Goal: Information Seeking & Learning: Check status

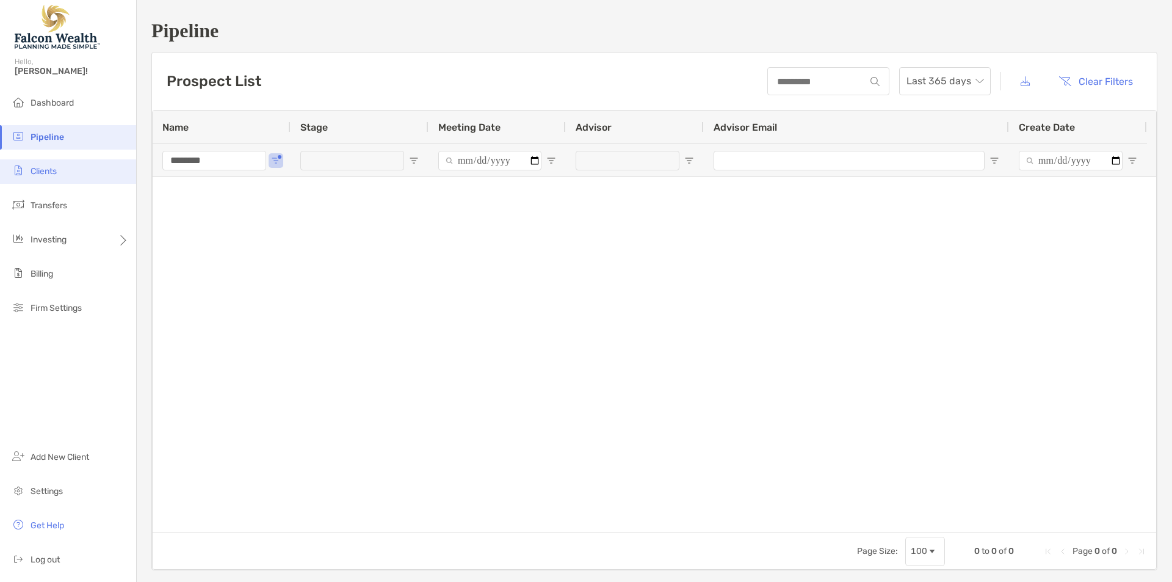
click at [67, 170] on li "Clients" at bounding box center [68, 171] width 136 height 24
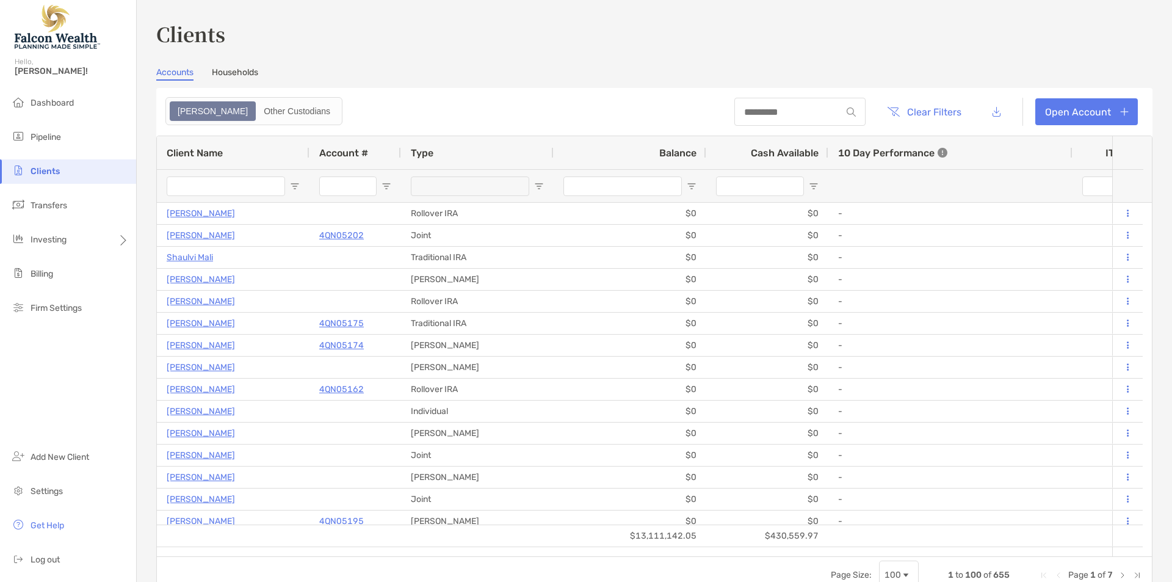
click at [200, 181] on input "Client Name Filter Input" at bounding box center [226, 186] width 118 height 20
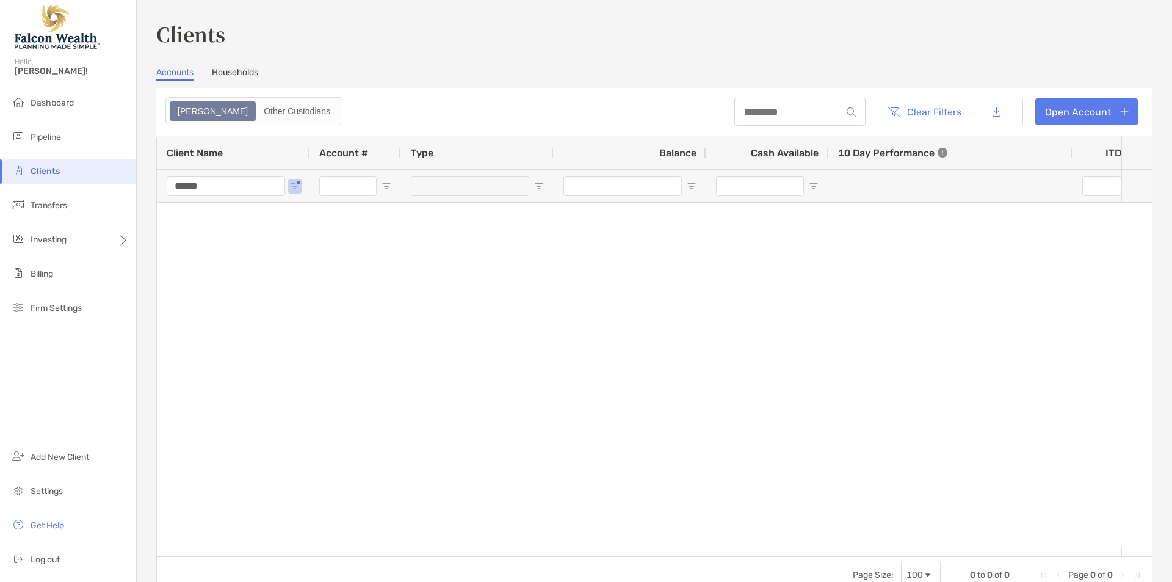
click at [202, 186] on input "******" at bounding box center [226, 186] width 118 height 20
type input "*"
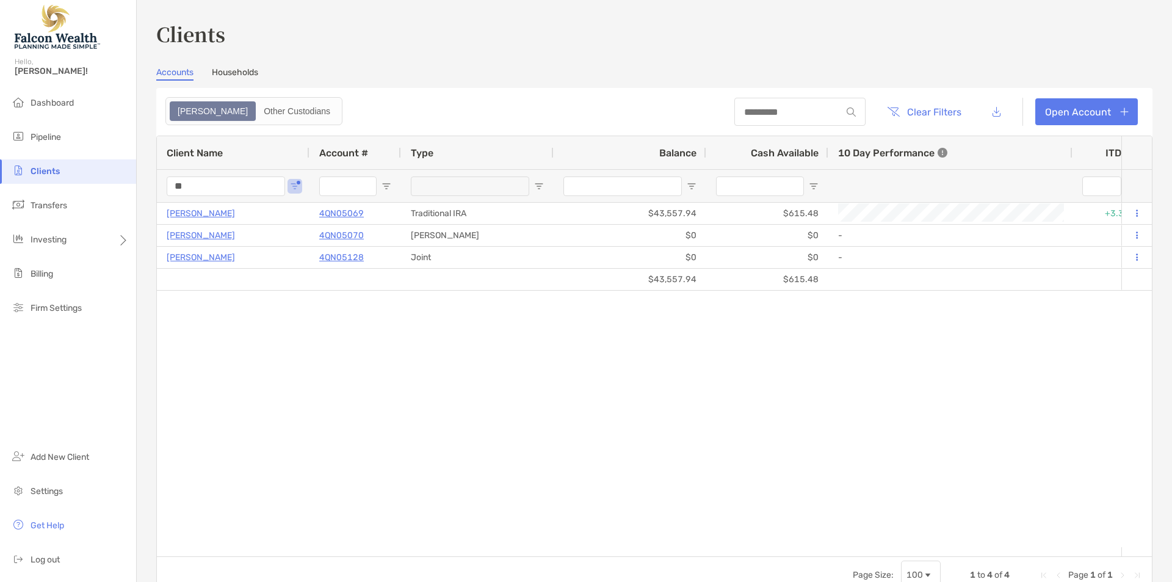
type input "*"
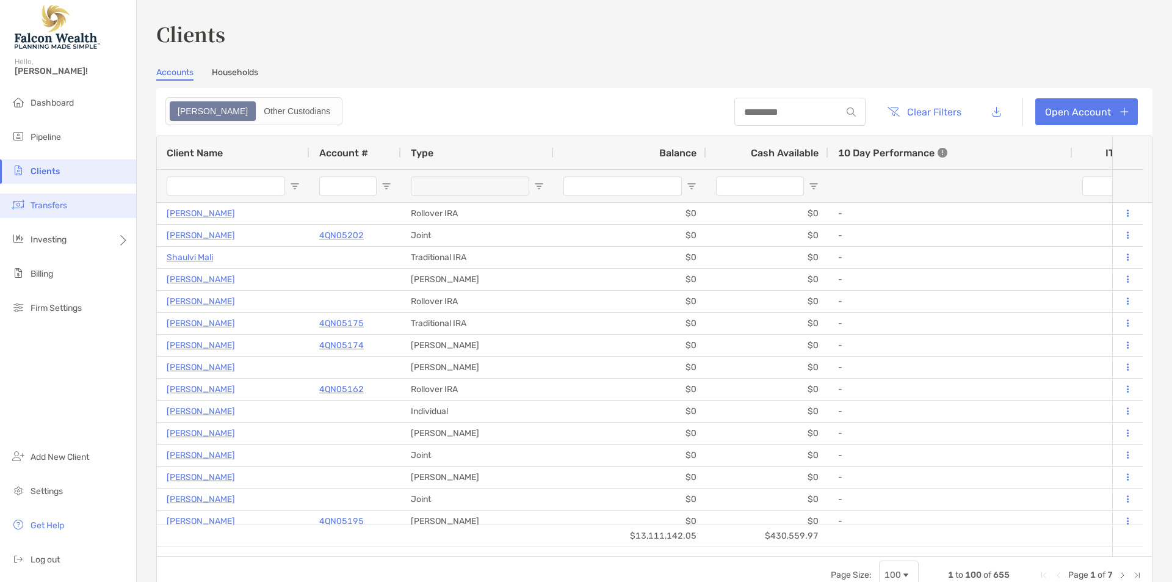
click at [40, 215] on li "Transfers" at bounding box center [68, 205] width 136 height 24
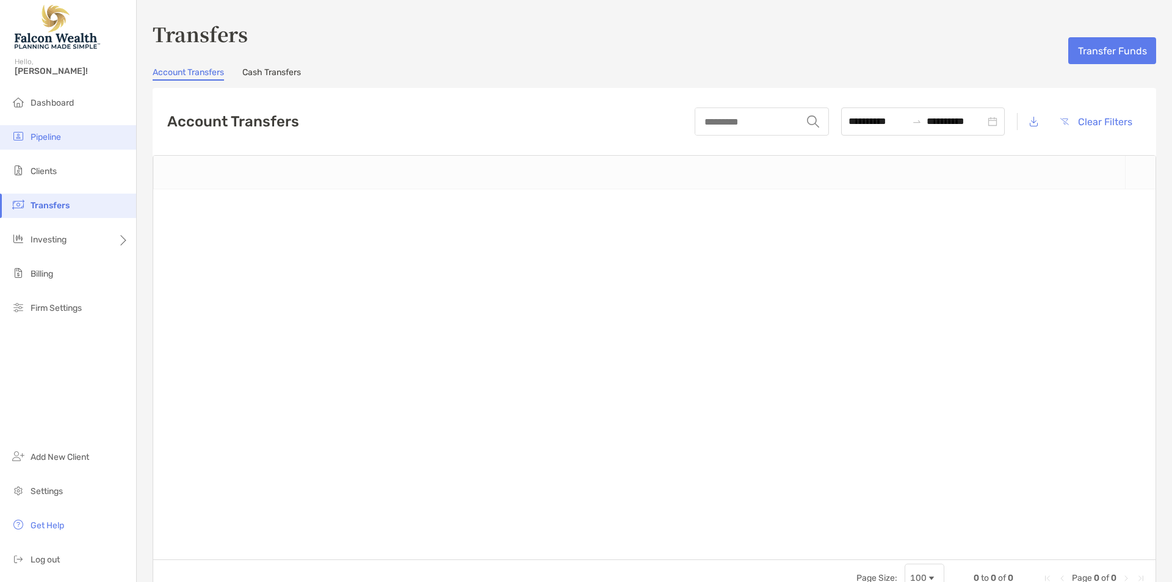
click at [62, 128] on li "Pipeline" at bounding box center [68, 137] width 136 height 24
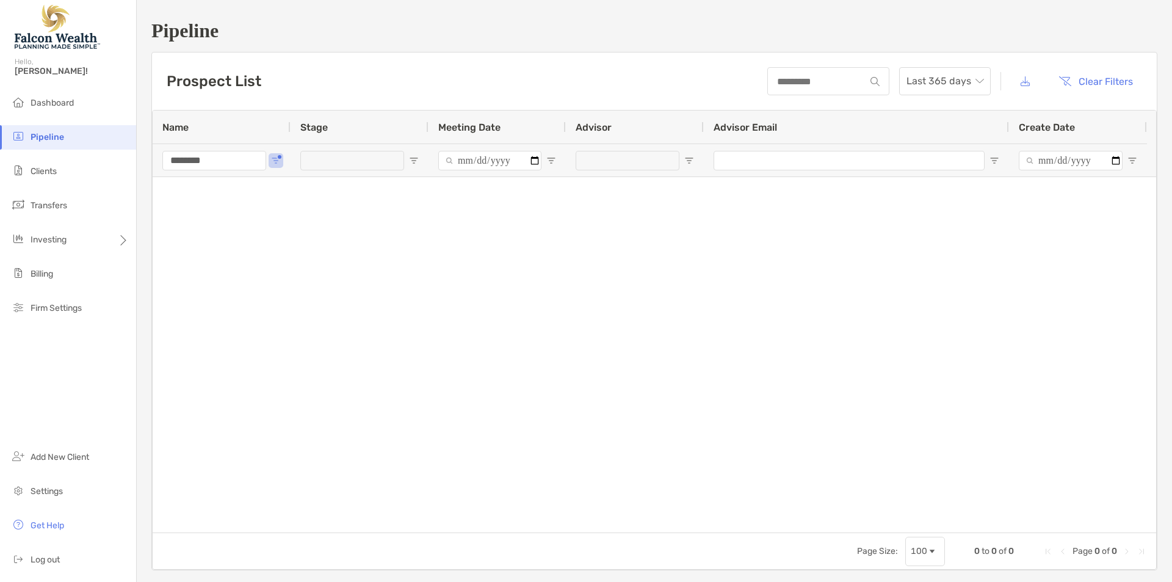
click at [227, 159] on input "********" at bounding box center [214, 161] width 104 height 20
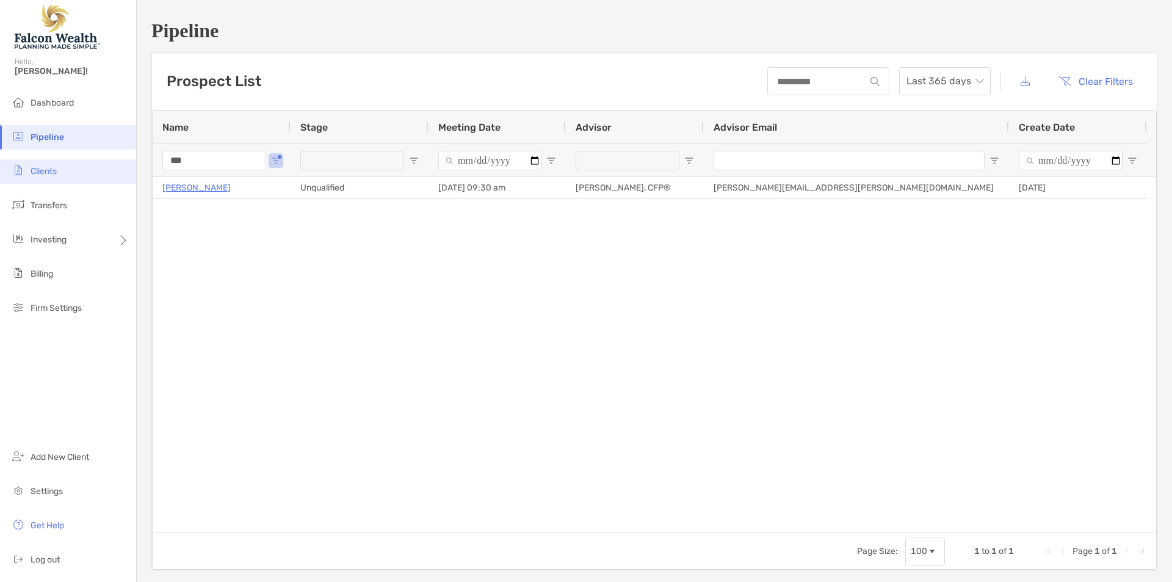
type input "***"
click at [71, 174] on li "Clients" at bounding box center [68, 171] width 136 height 24
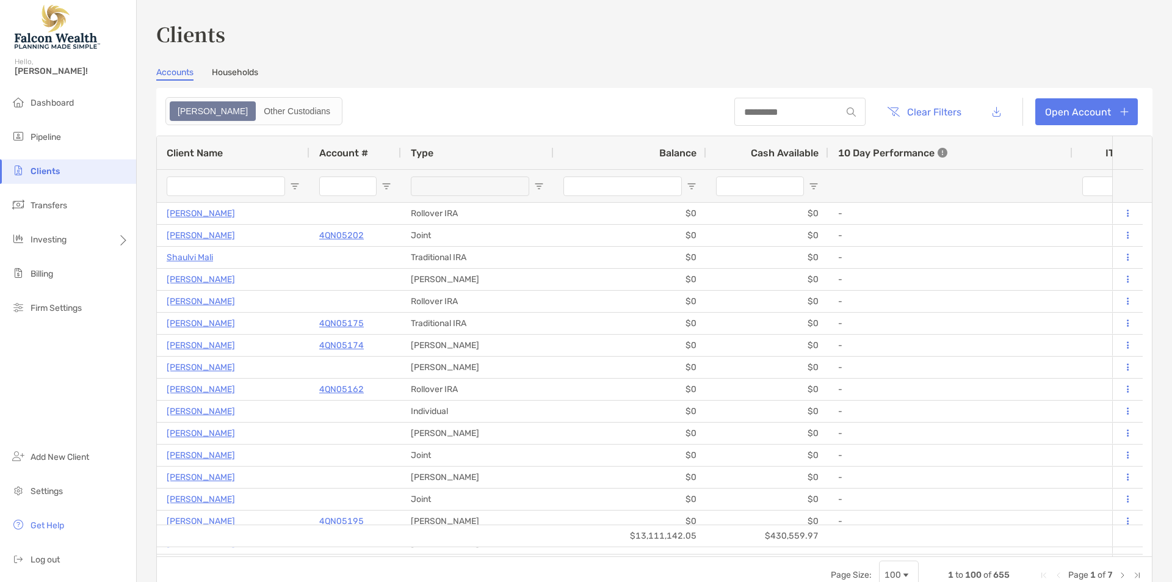
click at [218, 162] on div "Client Name" at bounding box center [233, 152] width 133 height 33
click at [225, 184] on input "Client Name Filter Input" at bounding box center [226, 186] width 118 height 20
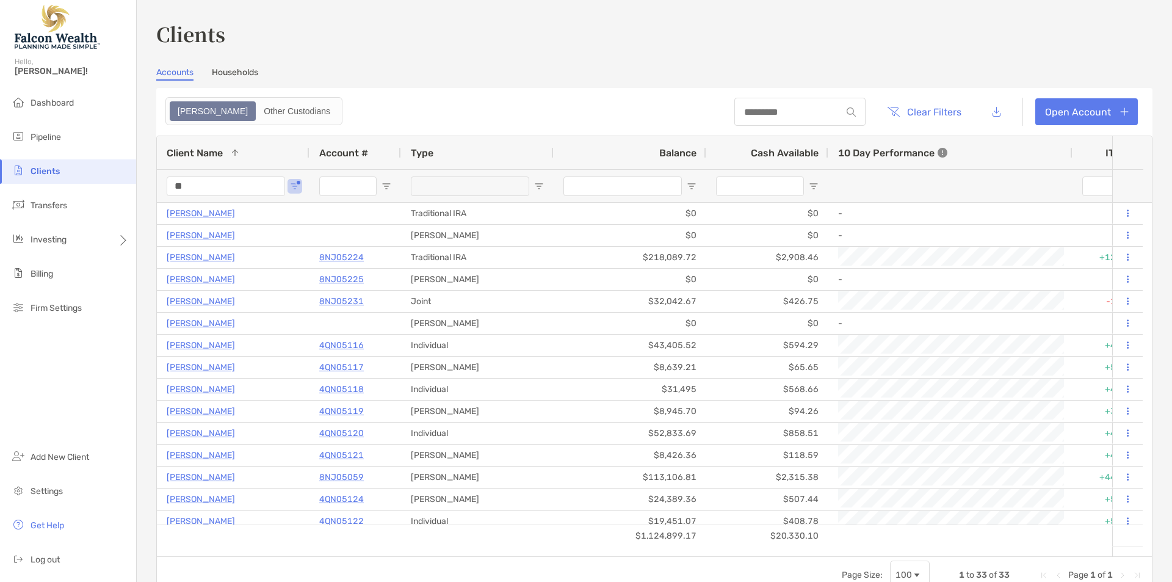
type input "*"
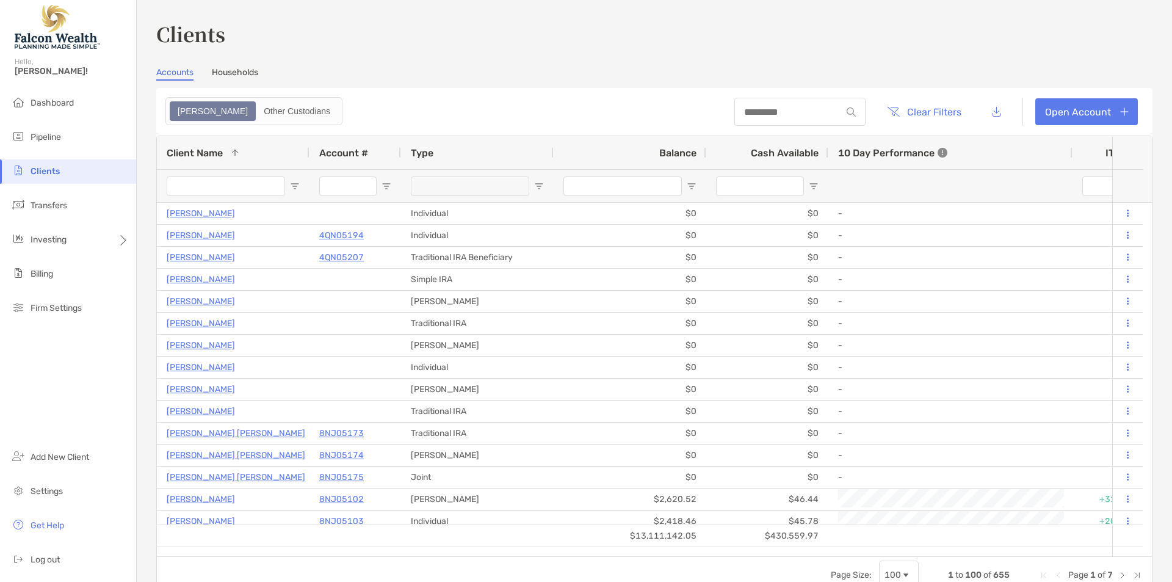
click at [231, 182] on input "Client Name Filter Input" at bounding box center [226, 186] width 118 height 20
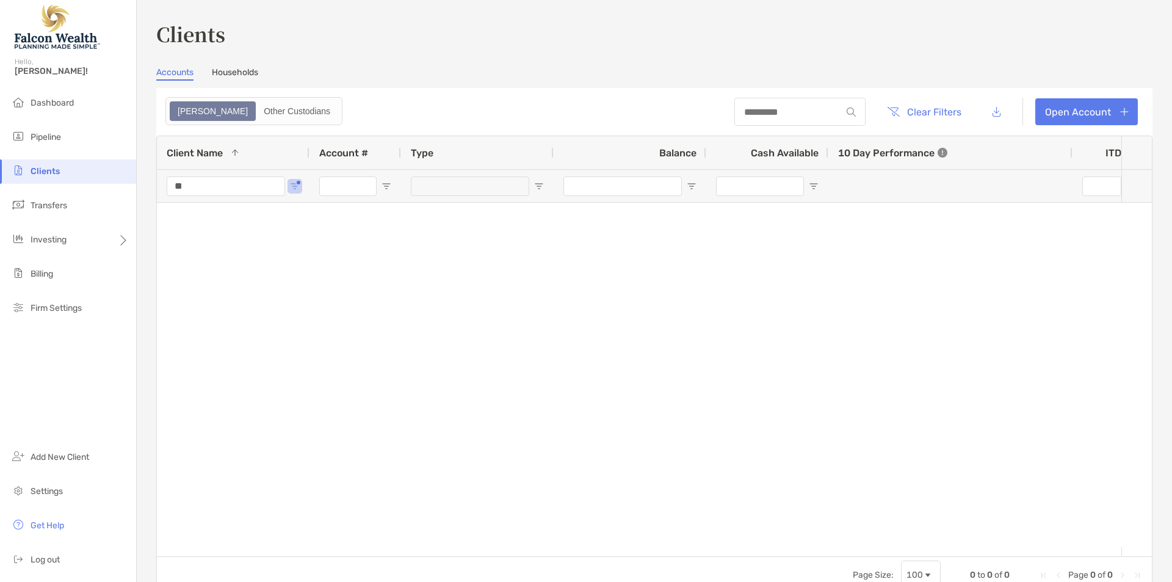
type input "*"
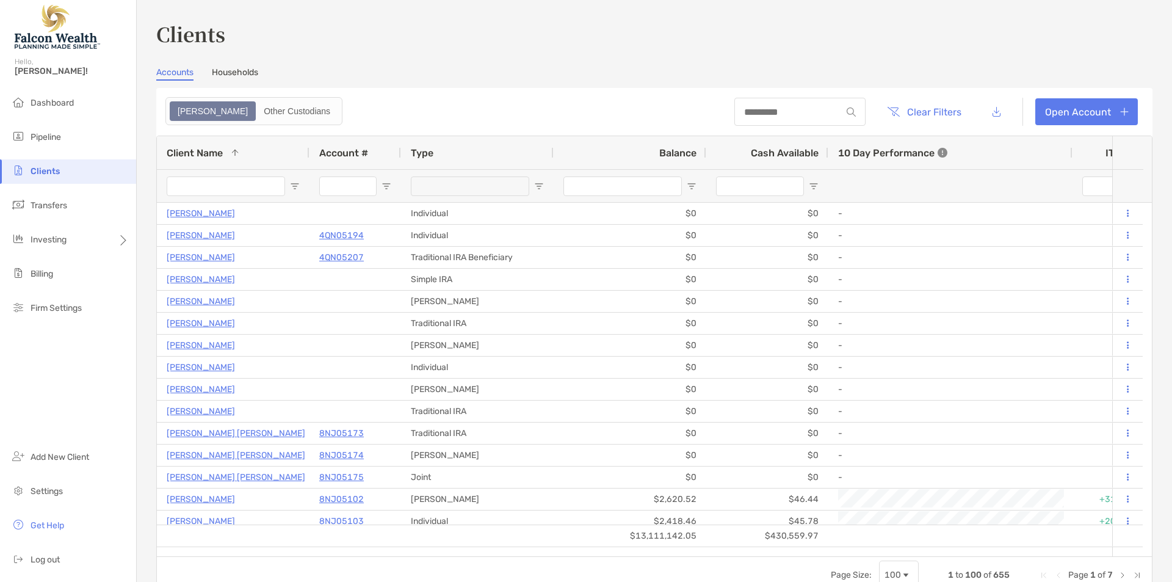
click at [359, 187] on input "Account # Filter Input" at bounding box center [347, 186] width 57 height 20
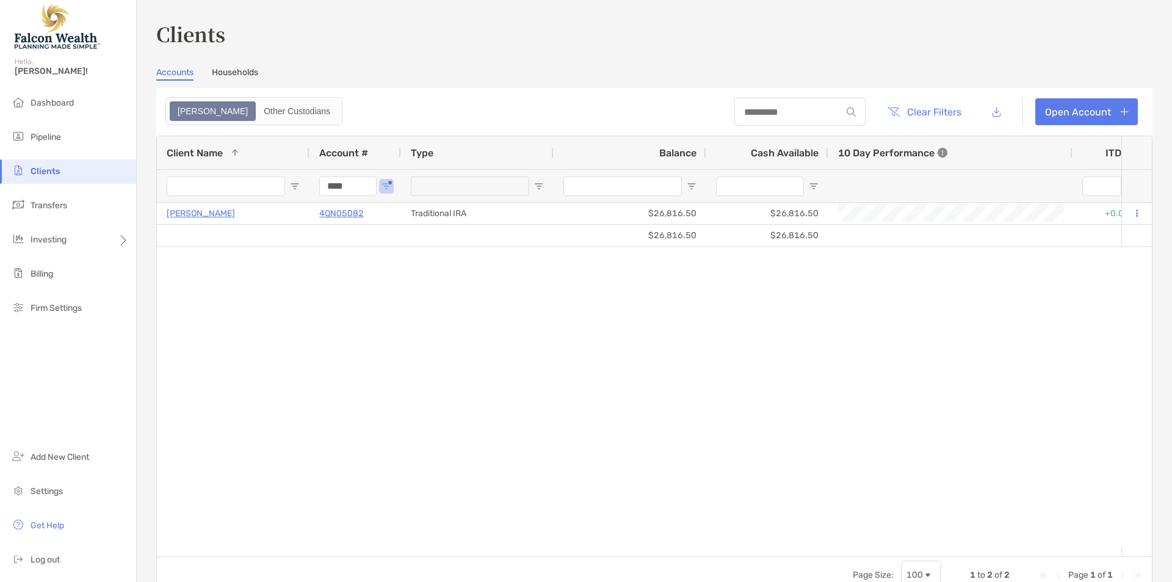
type input "****"
click at [618, 342] on div "[PERSON_NAME] 4QN05082 Traditional IRA $26,816.50 $26,816.50 +0.09% +0.09% Comp…" at bounding box center [639, 375] width 964 height 344
drag, startPoint x: 162, startPoint y: 268, endPoint x: 220, endPoint y: 189, distance: 98.1
click at [170, 265] on div "[PERSON_NAME] 4QN05082 Traditional IRA $26,816.50 $26,816.50 +0.09% +0.09% Comp…" at bounding box center [639, 375] width 964 height 344
click at [215, 190] on input "Client Name Filter Input" at bounding box center [226, 186] width 118 height 20
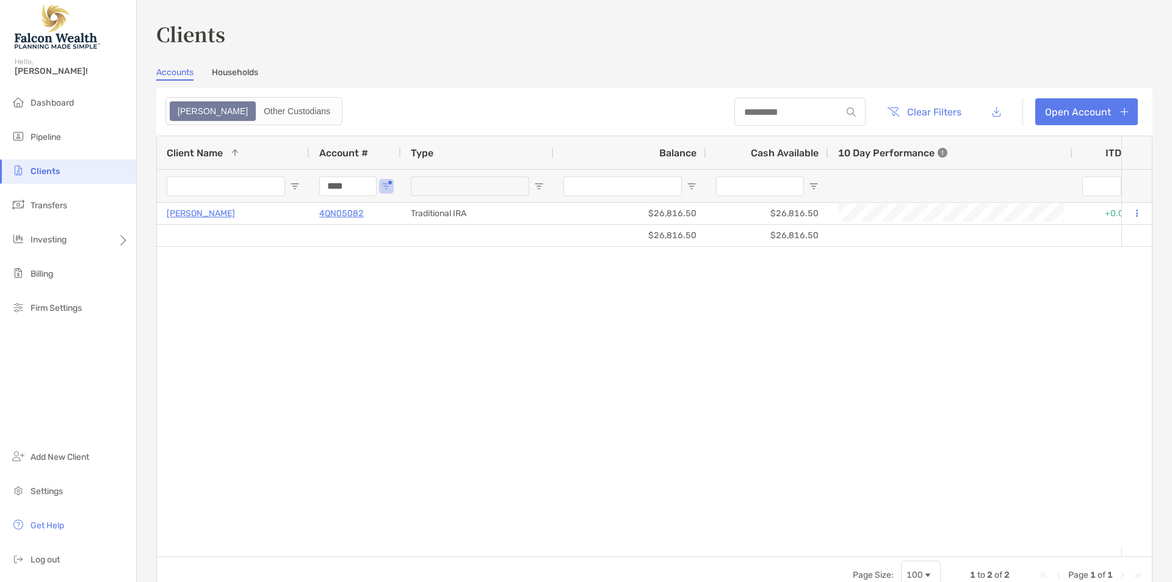
click at [341, 186] on input "****" at bounding box center [347, 186] width 57 height 20
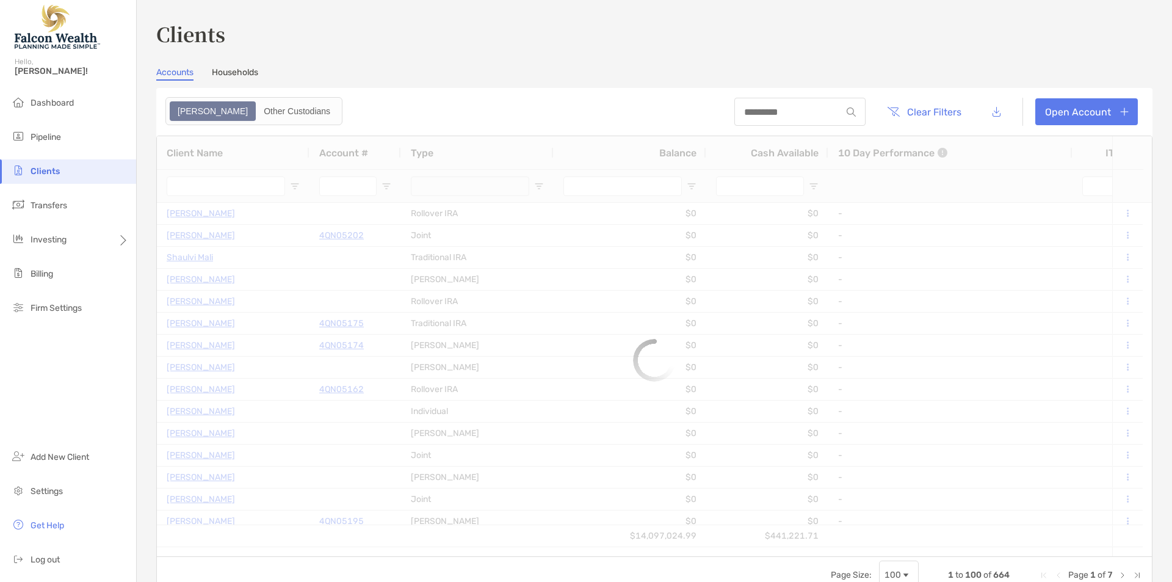
click at [42, 169] on span "Clients" at bounding box center [45, 171] width 29 height 10
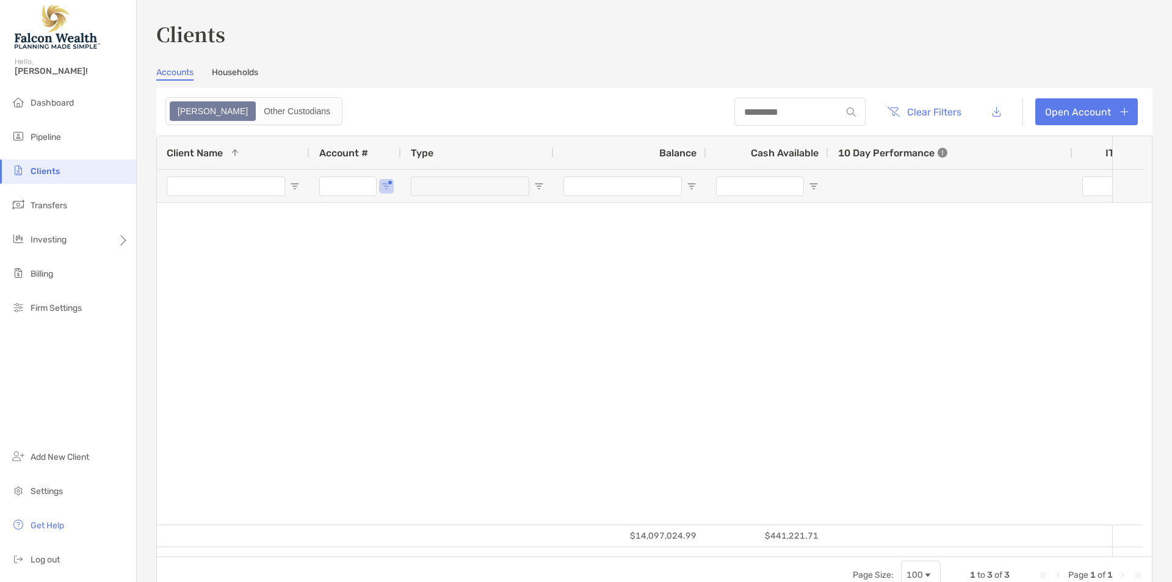
type input "****"
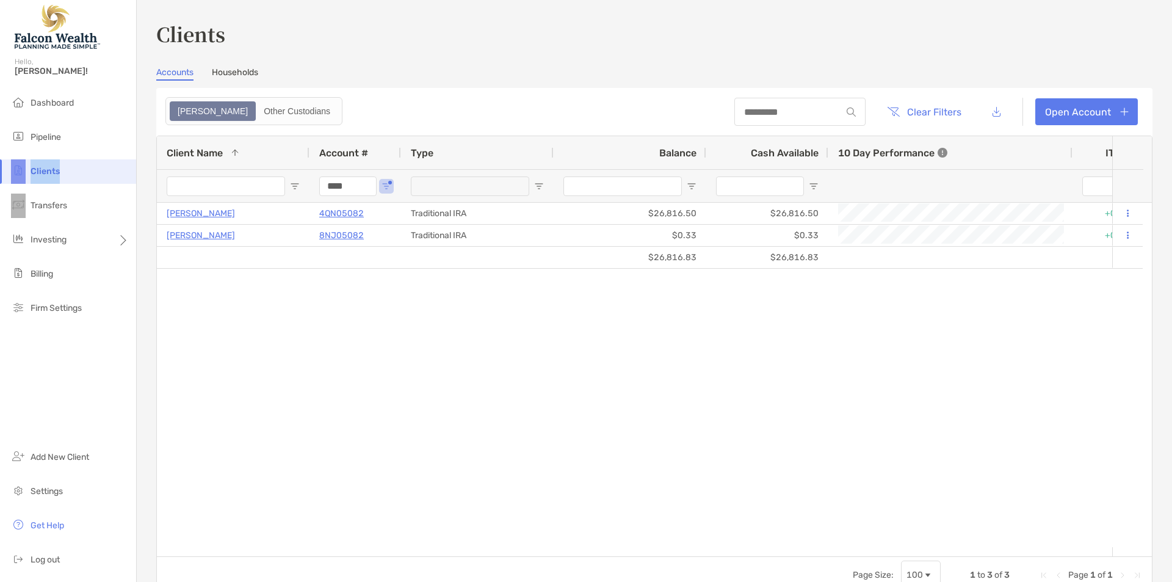
click at [524, 63] on div "Clients Accounts Households Zoe Other Custodians Clear Filters Open Account 1 t…" at bounding box center [654, 307] width 996 height 574
click at [231, 187] on input "Client Name Filter Input" at bounding box center [226, 186] width 118 height 20
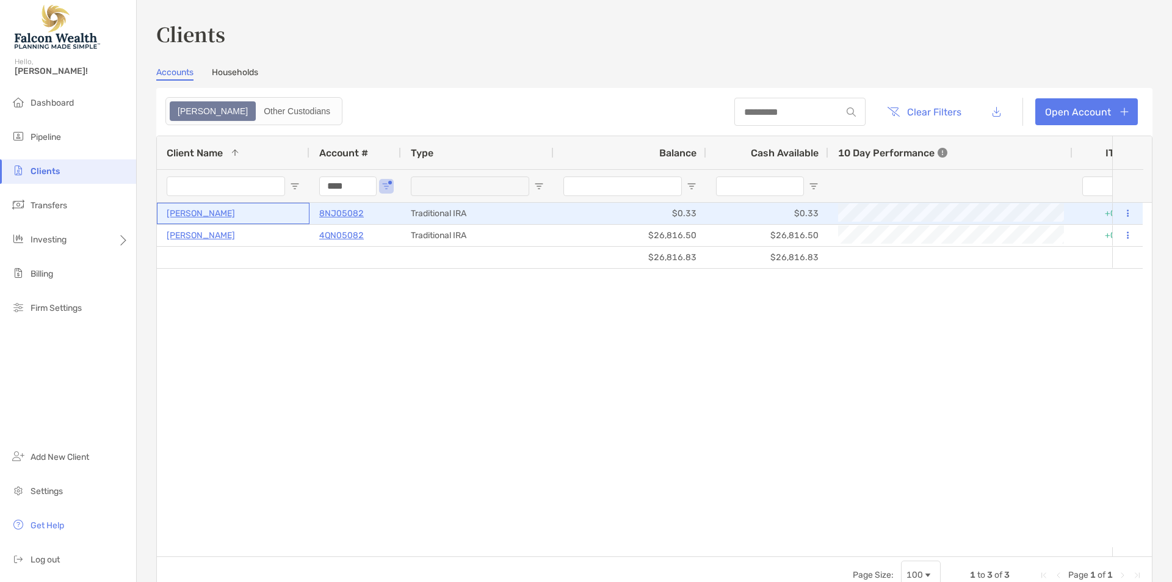
click at [196, 214] on p "Kevin Lowery" at bounding box center [201, 213] width 68 height 15
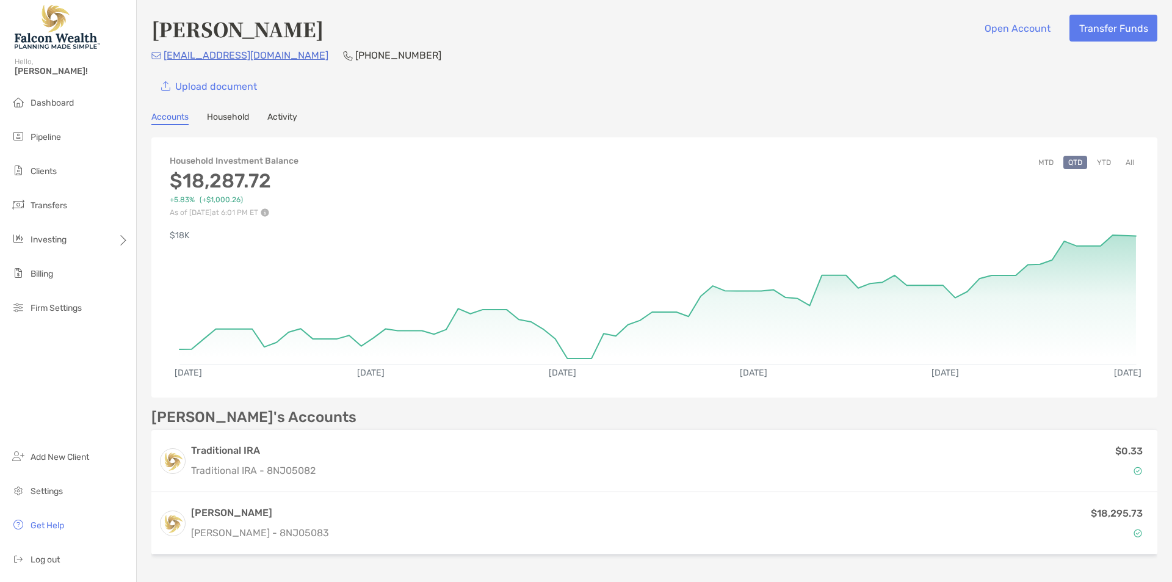
click at [233, 115] on link "Household" at bounding box center [228, 118] width 42 height 13
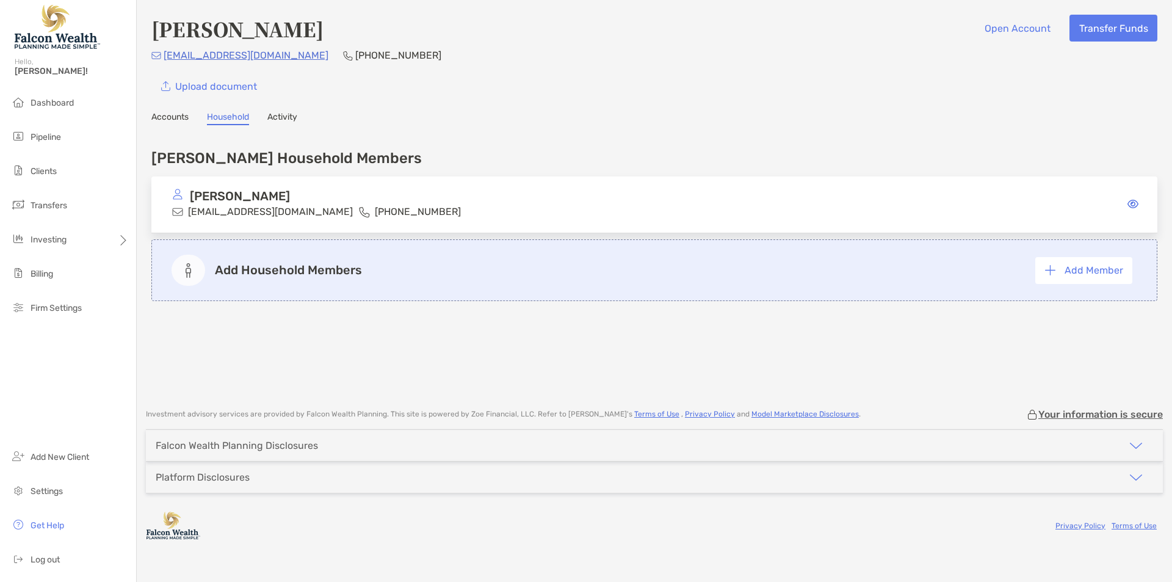
click at [478, 202] on div "Kevin Lowery lowery823@gmail.com (732) 718-5211" at bounding box center [654, 204] width 1006 height 57
click at [286, 120] on link "Activity" at bounding box center [282, 118] width 30 height 13
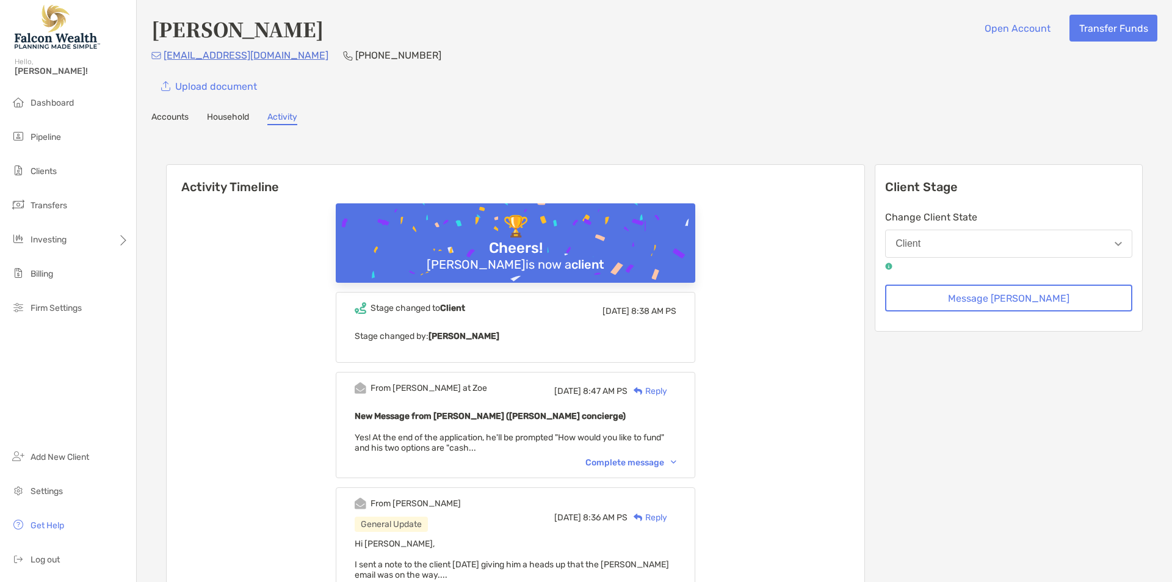
click at [186, 103] on div "Kevin Lowery Open Account Transfer Funds lowery823@gmail.com (732) 718-5211 Upl…" at bounding box center [654, 480] width 1035 height 960
drag, startPoint x: 174, startPoint y: 114, endPoint x: 160, endPoint y: 128, distance: 19.4
click at [170, 119] on div "Kevin Lowery Open Account Transfer Funds lowery823@gmail.com (732) 718-5211 Upl…" at bounding box center [654, 480] width 1035 height 960
click at [172, 117] on link "Accounts" at bounding box center [169, 118] width 37 height 13
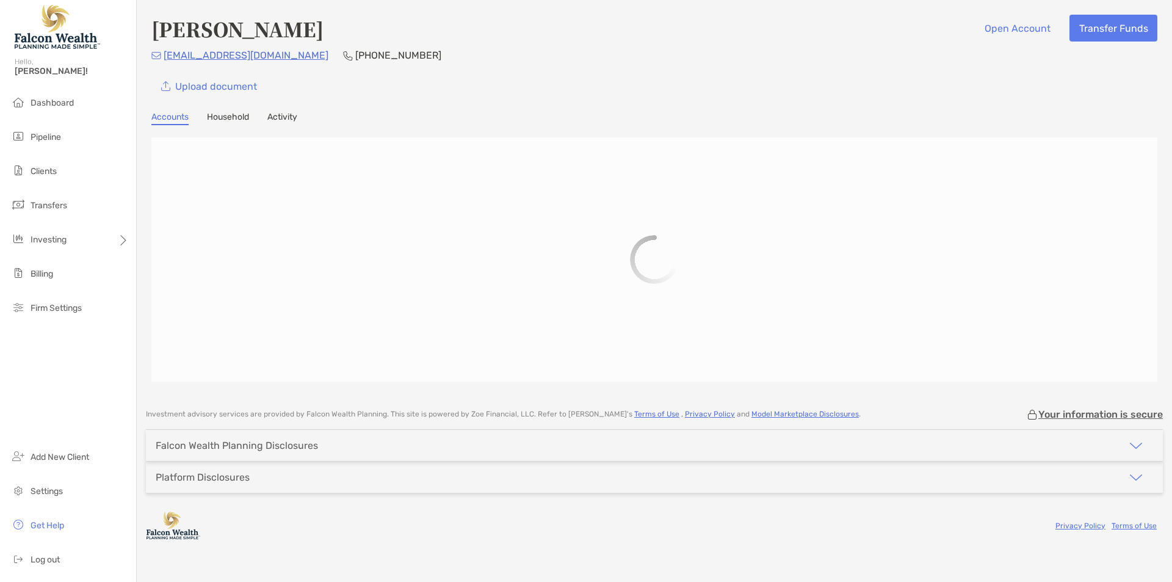
click at [584, 88] on div "Upload document" at bounding box center [654, 86] width 1006 height 27
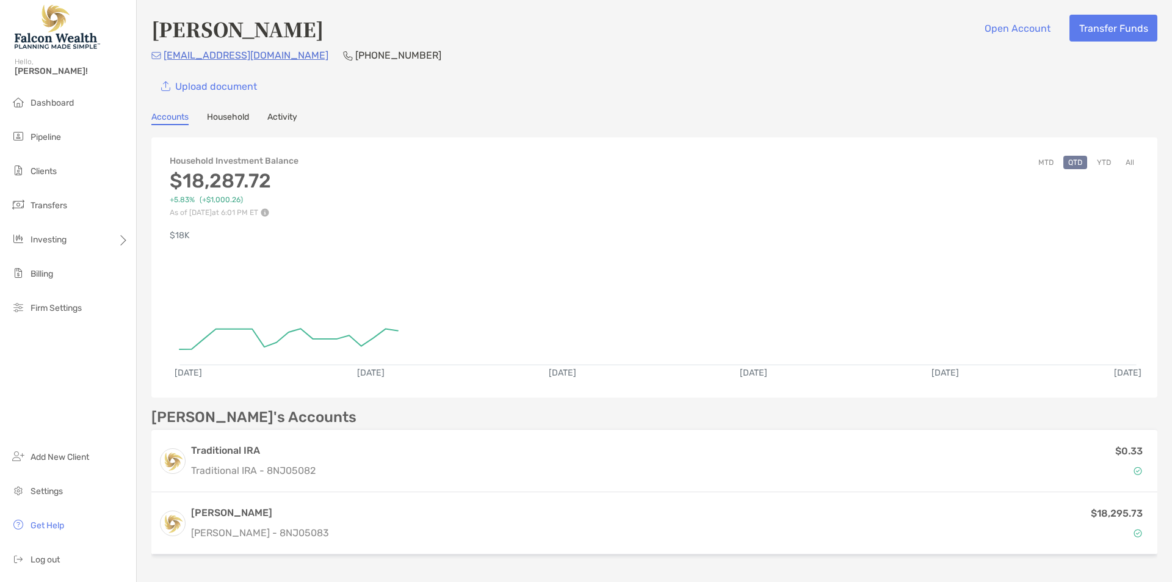
scroll to position [81, 0]
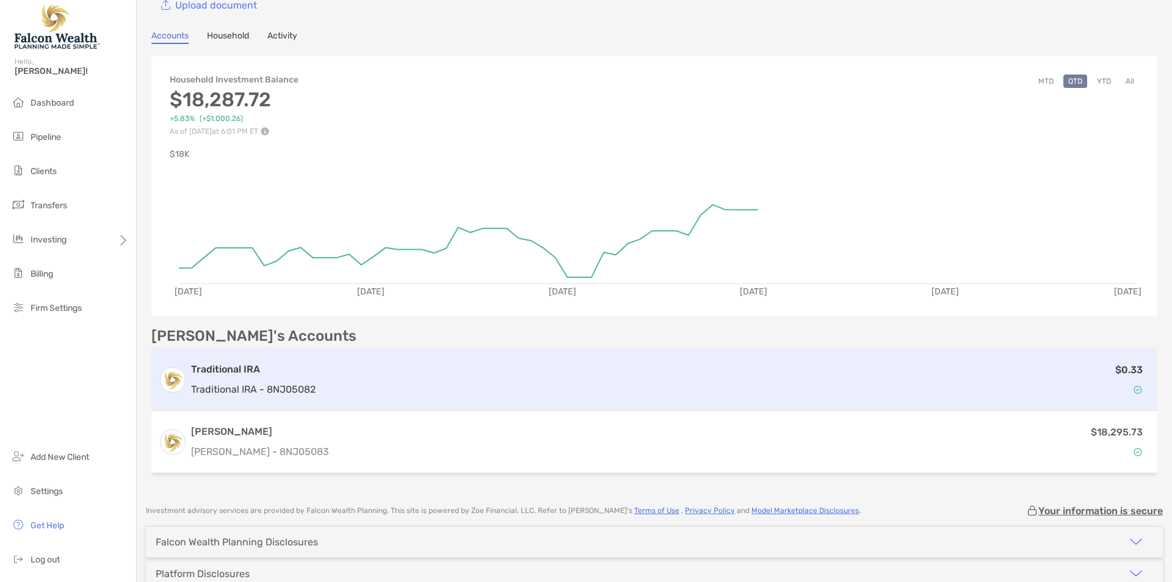
click at [568, 366] on div "$0.33" at bounding box center [734, 379] width 829 height 35
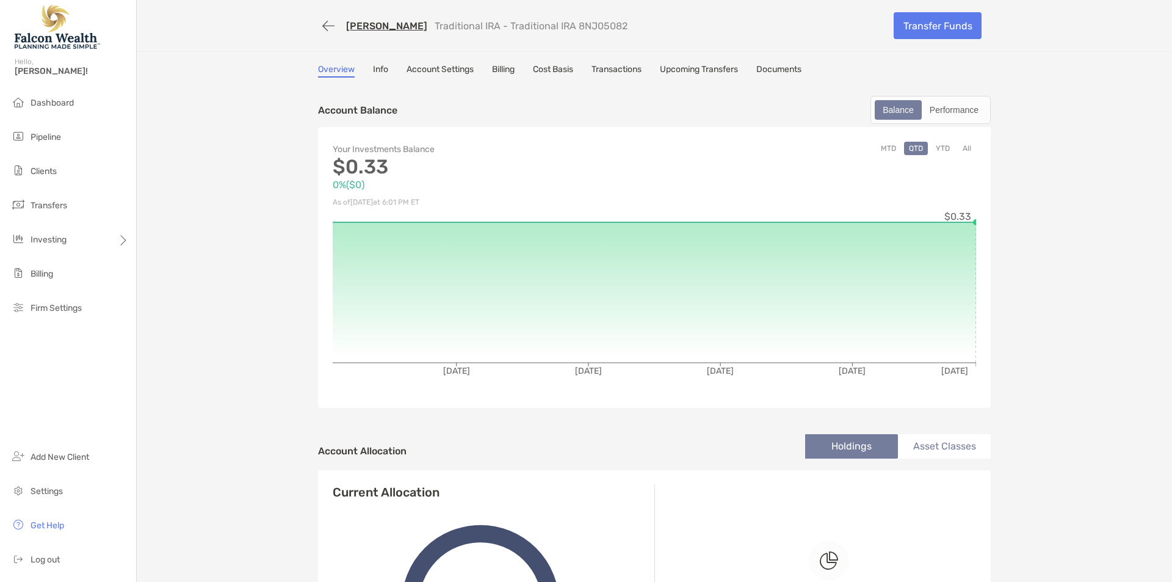
click at [627, 67] on link "Transactions" at bounding box center [616, 70] width 50 height 13
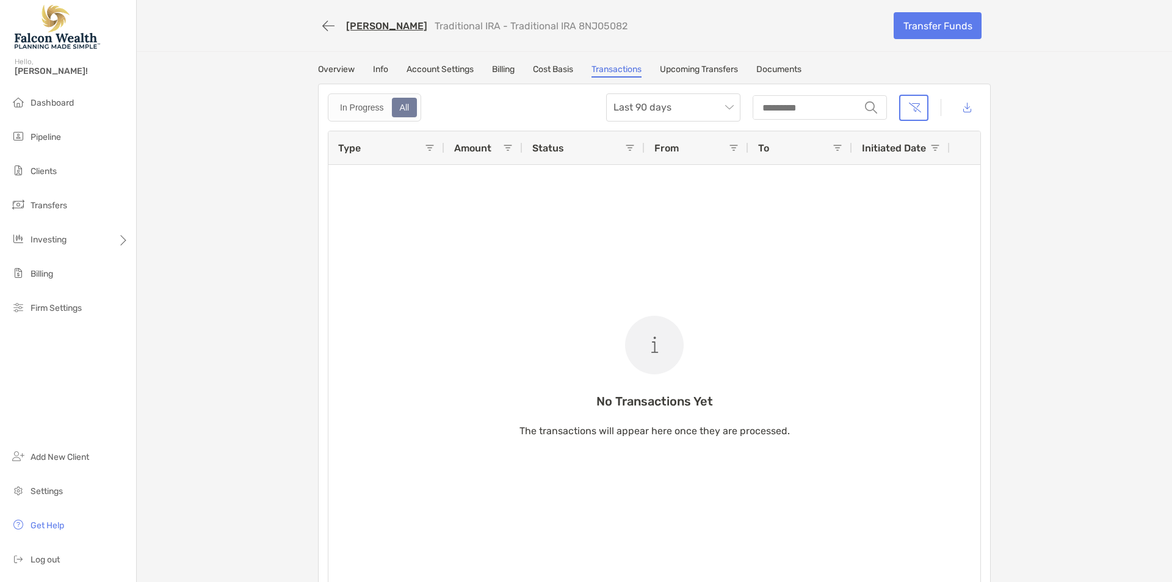
click at [259, 287] on div "Kevin Lowery Traditional IRA - Traditional IRA 8NJ05082 Transfer Funds Overview…" at bounding box center [654, 300] width 1035 height 600
